Goal: Task Accomplishment & Management: Manage account settings

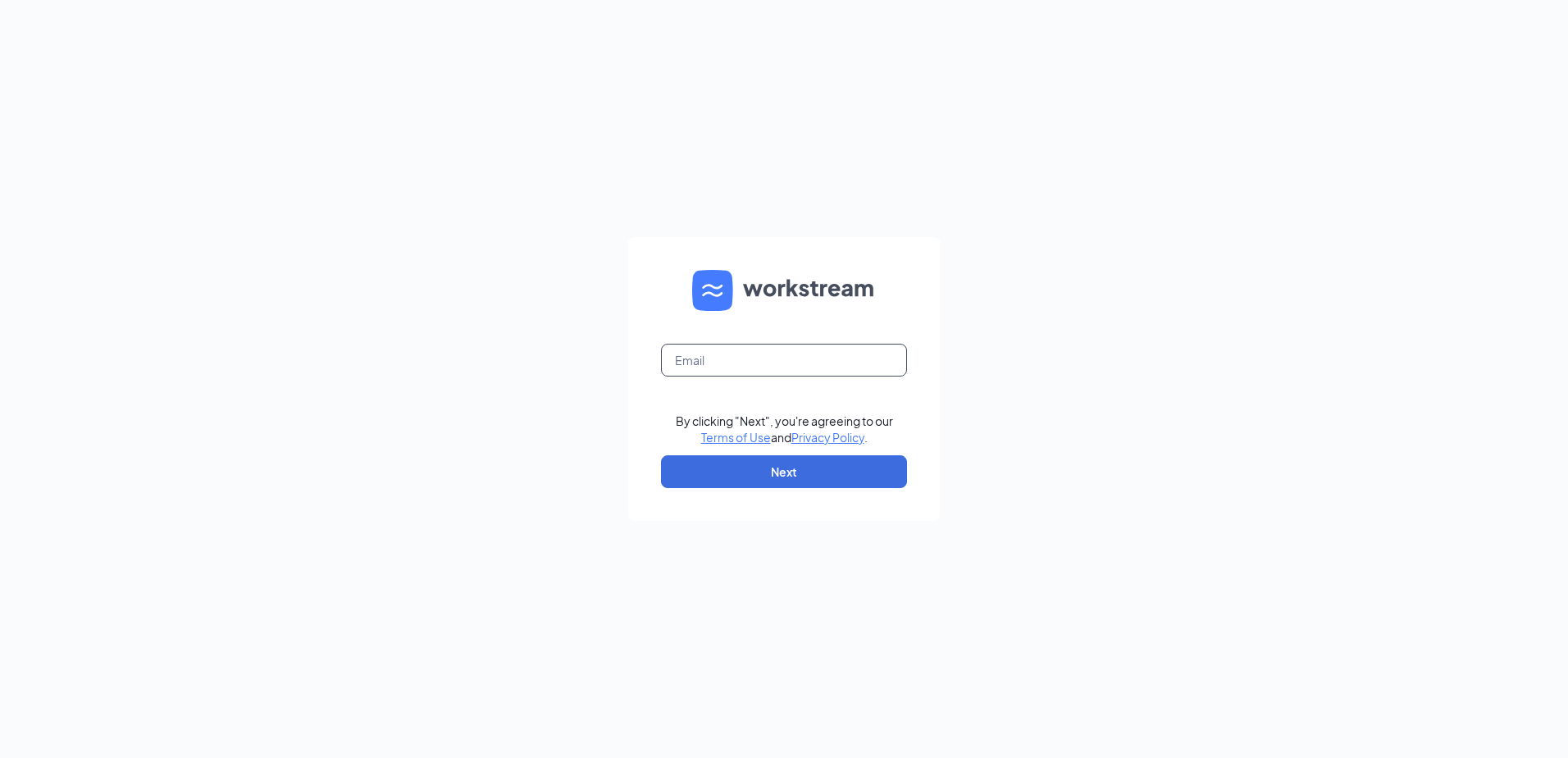
click at [708, 353] on input "text" at bounding box center [784, 360] width 246 height 33
type input "[EMAIL_ADDRESS][DOMAIN_NAME]"
click at [765, 472] on button "Next" at bounding box center [784, 471] width 246 height 33
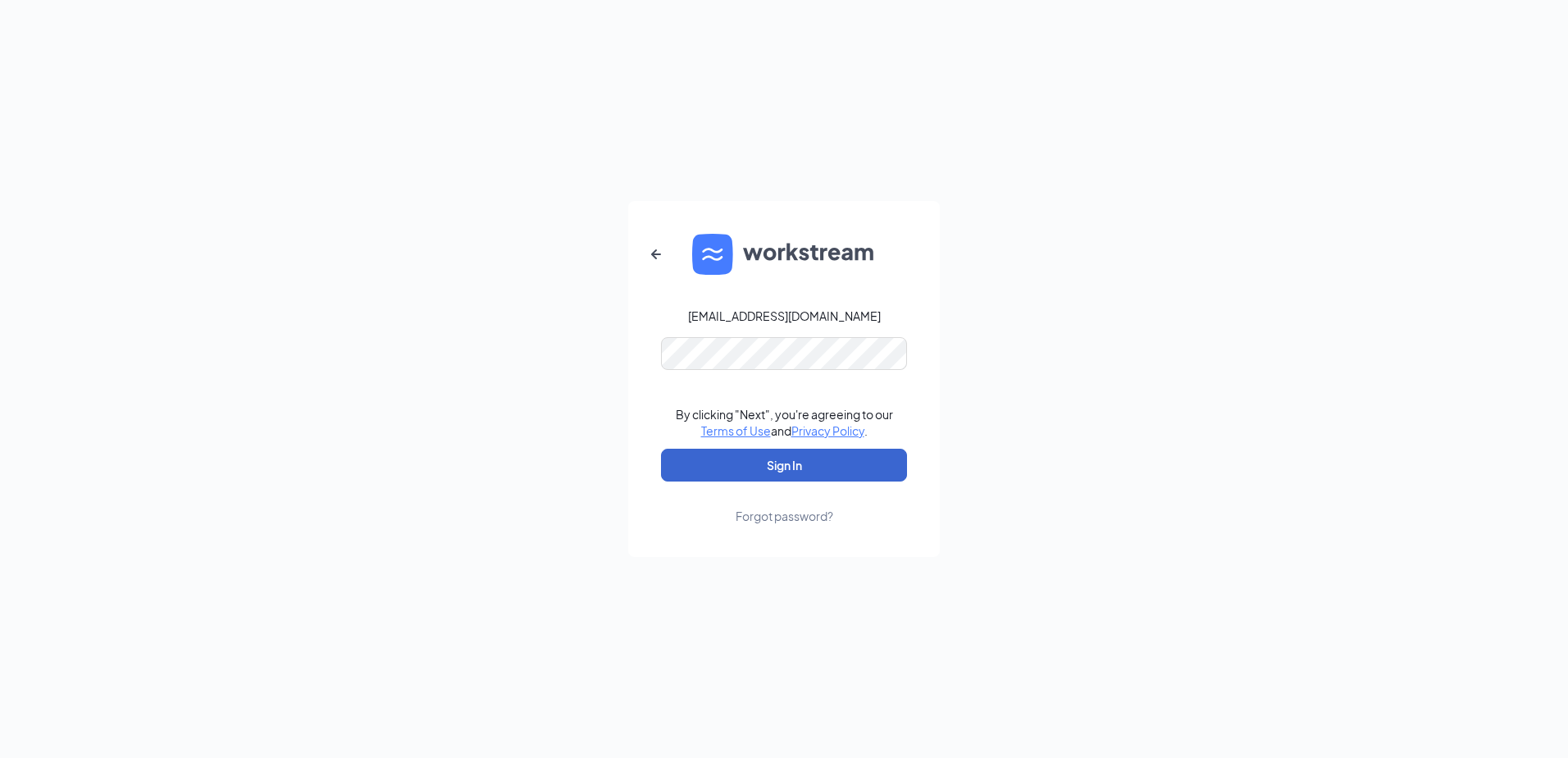
click at [765, 472] on button "Sign In" at bounding box center [784, 465] width 246 height 33
